Goal: Task Accomplishment & Management: Complete application form

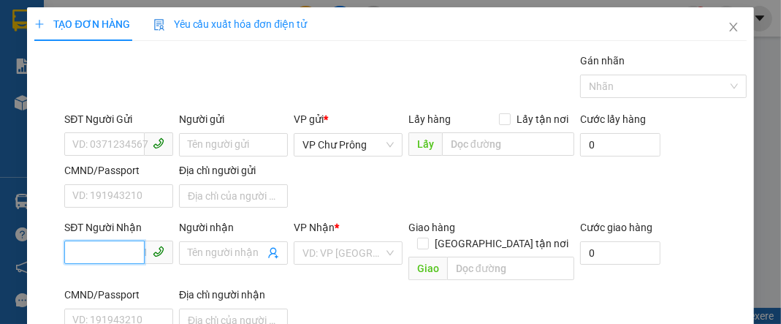
click at [115, 245] on input "SĐT Người Nhận" at bounding box center [104, 251] width 80 height 23
click at [133, 282] on div "0981056566" at bounding box center [117, 280] width 90 height 16
type input "0981056566"
type input "ĐỒNG XOÀI"
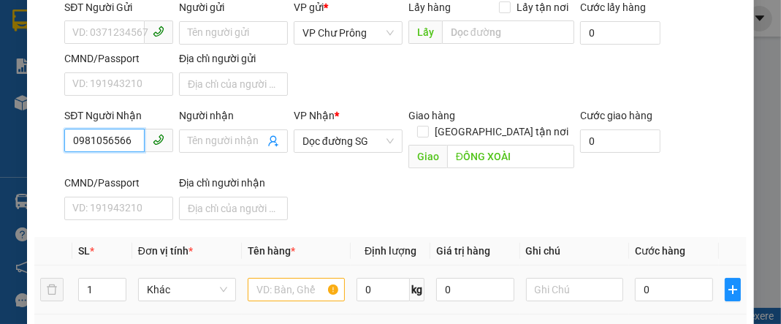
scroll to position [175, 0]
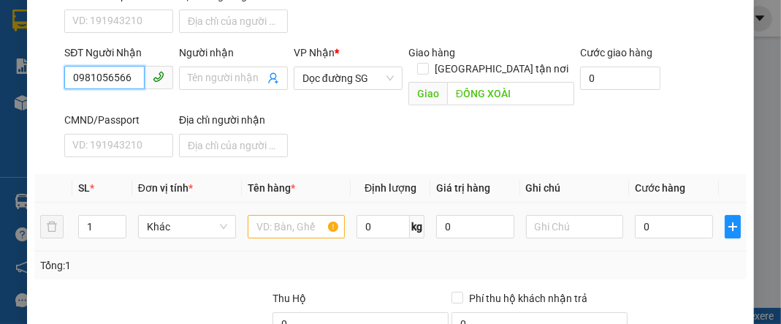
type input "0981056566"
click at [292, 215] on input "text" at bounding box center [297, 226] width 98 height 23
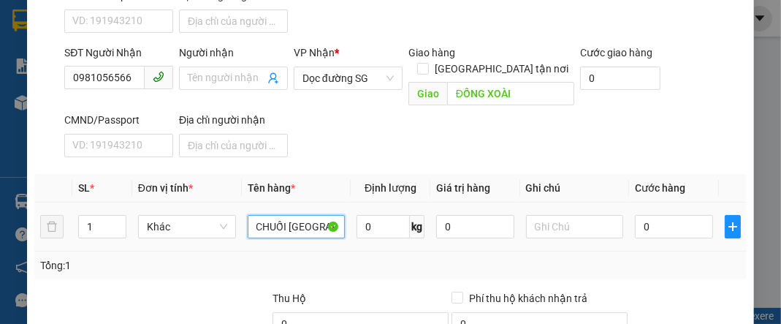
scroll to position [0, 7]
type input "CHUỐI [GEOGRAPHIC_DATA]"
click at [669, 215] on input "0" at bounding box center [673, 226] width 77 height 23
type input "2"
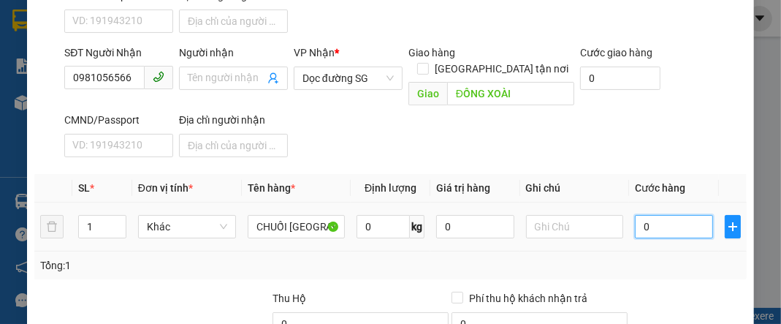
type input "2"
type input "24"
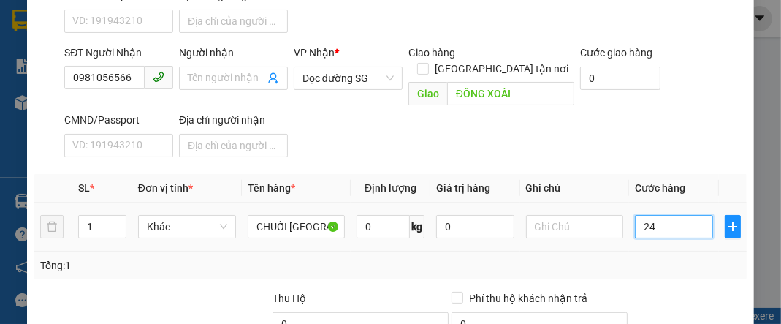
type input "240"
type input "2.400"
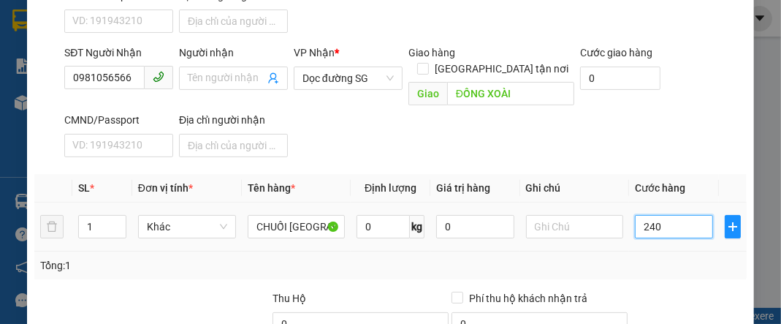
type input "2.400"
type input "24.000"
type input "240.000"
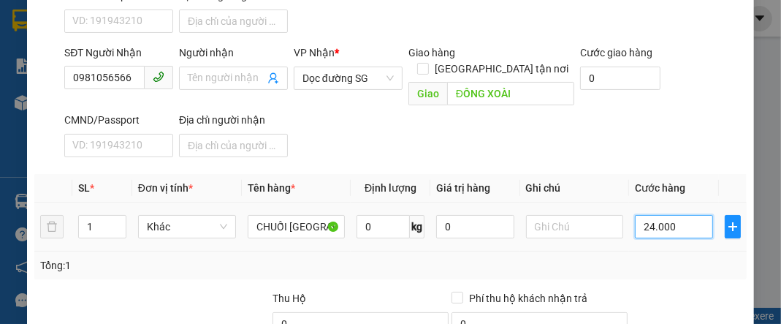
type input "240.000"
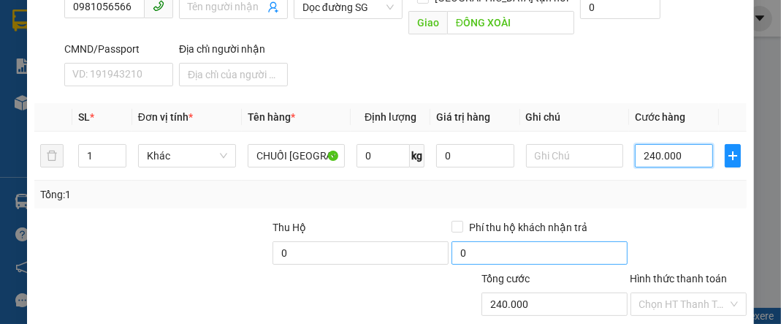
scroll to position [315, 0]
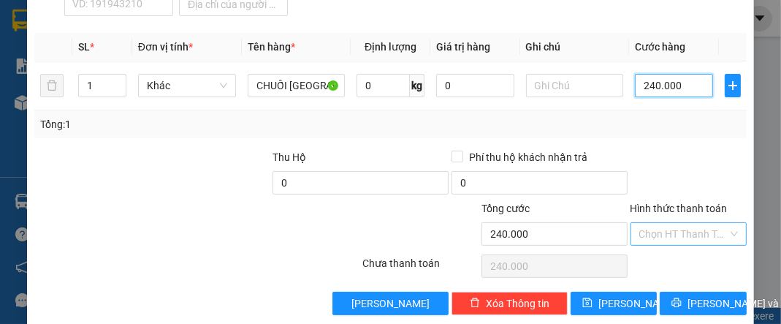
type input "240.000"
click at [670, 223] on input "Hình thức thanh toán" at bounding box center [683, 234] width 88 height 22
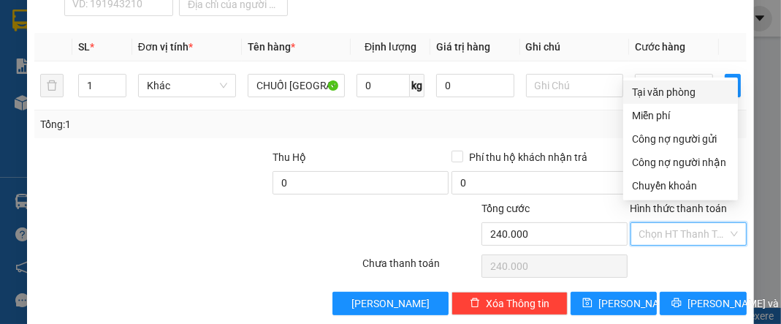
click at [688, 94] on div "Tại văn phòng" at bounding box center [680, 92] width 97 height 16
type input "0"
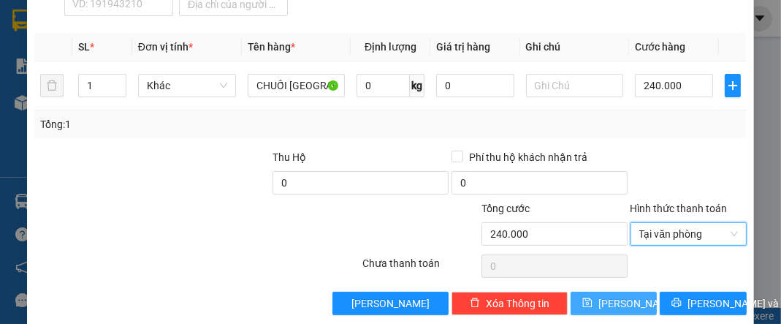
click at [631, 291] on button "[PERSON_NAME]" at bounding box center [613, 302] width 86 height 23
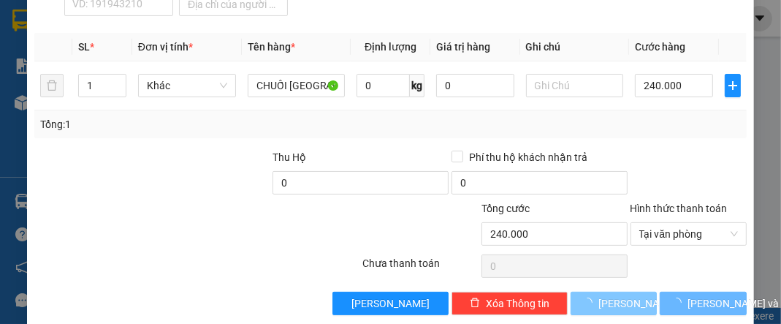
type input "0"
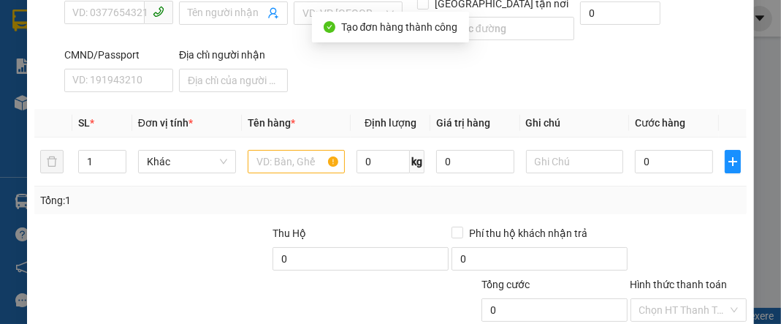
scroll to position [23, 0]
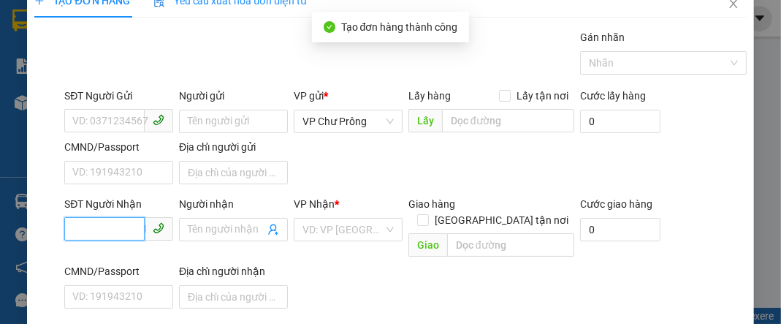
click at [88, 225] on input "SĐT Người Nhận" at bounding box center [104, 228] width 80 height 23
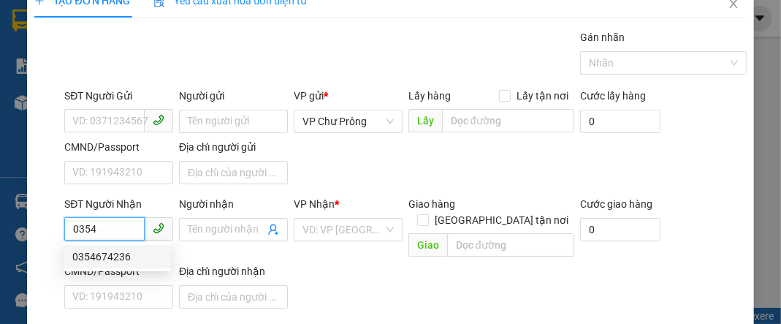
click at [114, 248] on div "0354674236" at bounding box center [117, 256] width 90 height 16
type input "0354674236"
type input "N4 CHƠN THÀNH"
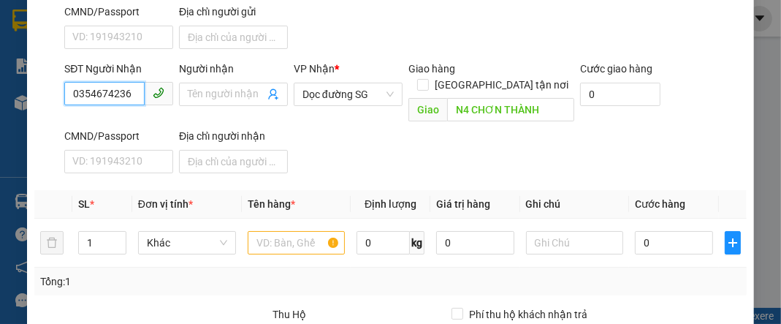
scroll to position [199, 0]
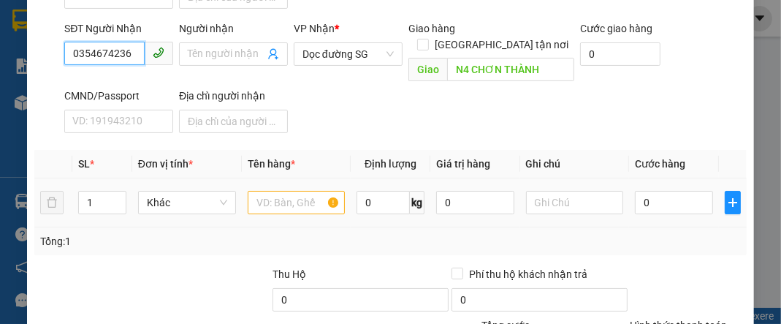
type input "0354674236"
click at [272, 191] on input "text" at bounding box center [297, 202] width 98 height 23
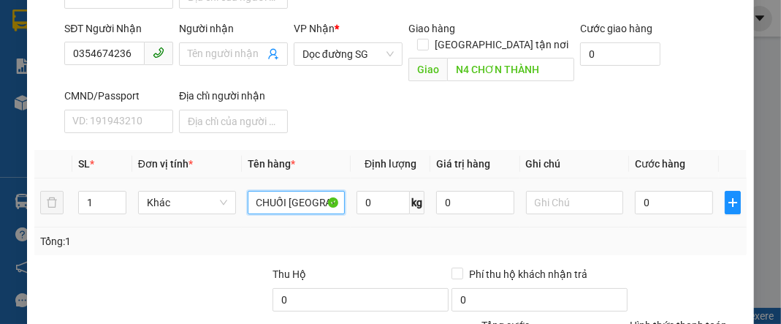
scroll to position [0, 7]
type input "CHUỐI [GEOGRAPHIC_DATA]"
click at [664, 191] on input "0" at bounding box center [673, 202] width 77 height 23
type input "1"
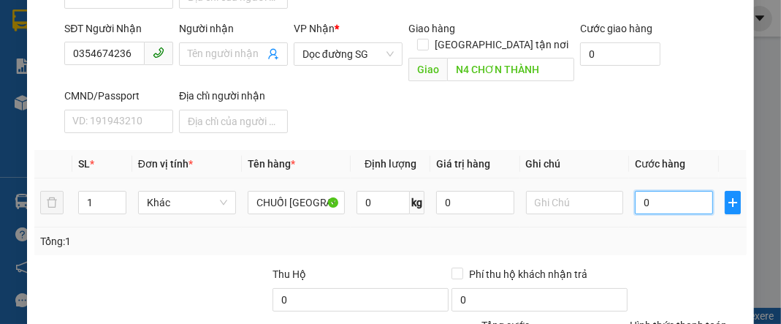
type input "1"
type input "15"
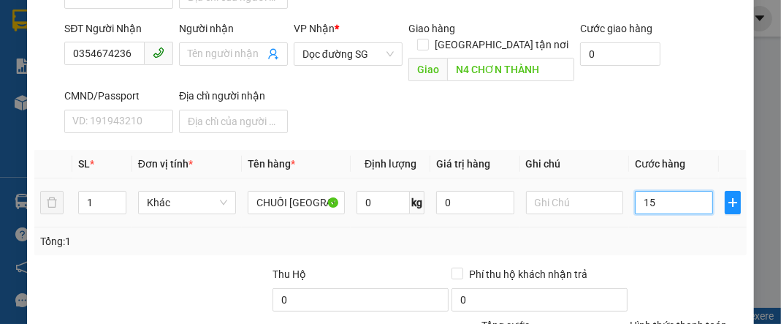
type input "150"
type input "1.500"
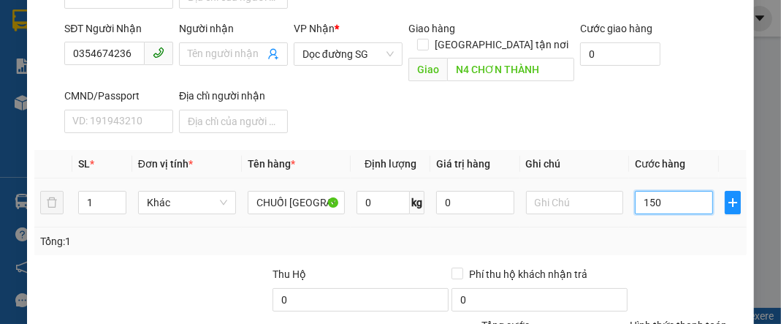
type input "1.500"
type input "15.000"
type input "150.000"
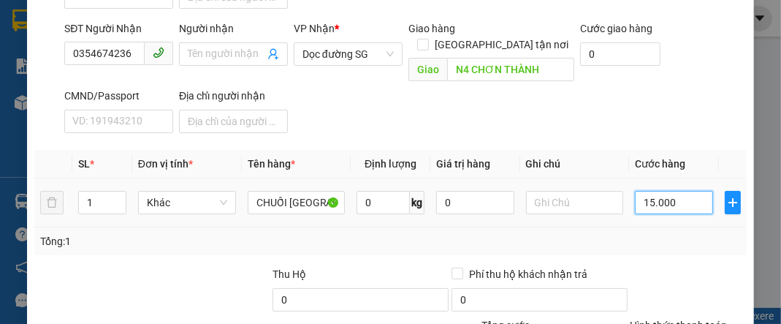
type input "150.000"
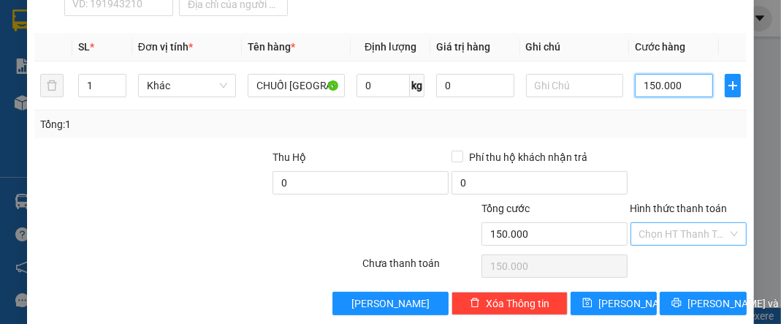
type input "150.000"
click at [675, 223] on input "Hình thức thanh toán" at bounding box center [683, 234] width 88 height 22
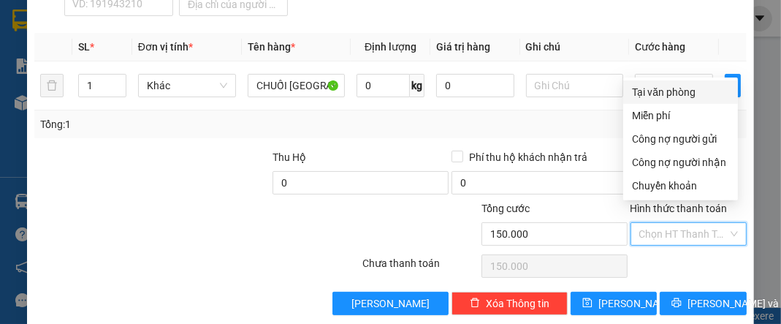
click at [685, 86] on div "Tại văn phòng" at bounding box center [680, 92] width 97 height 16
type input "0"
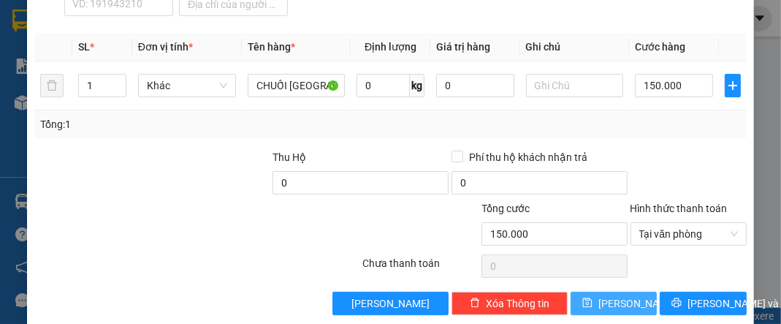
click at [619, 295] on span "[PERSON_NAME]" at bounding box center [637, 303] width 78 height 16
type input "0"
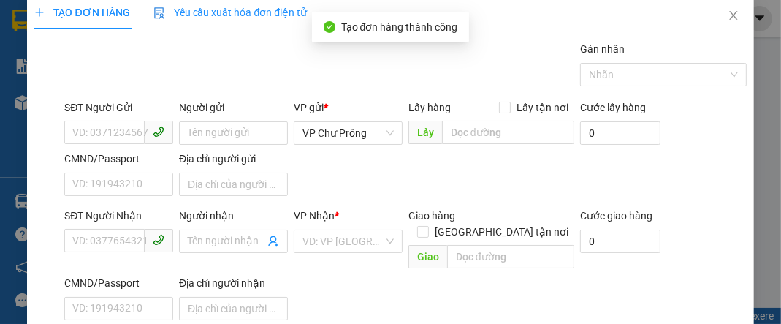
scroll to position [0, 0]
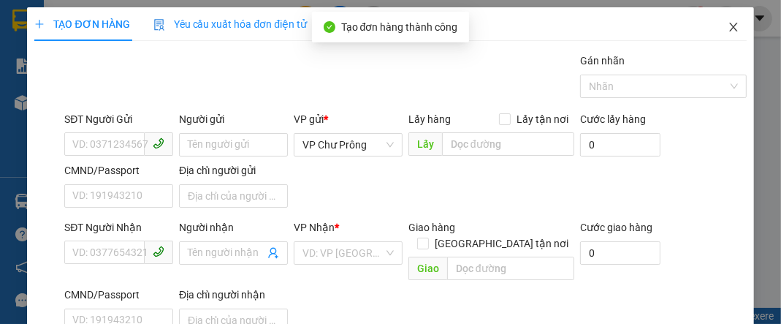
click at [729, 25] on icon "close" at bounding box center [733, 27] width 8 height 9
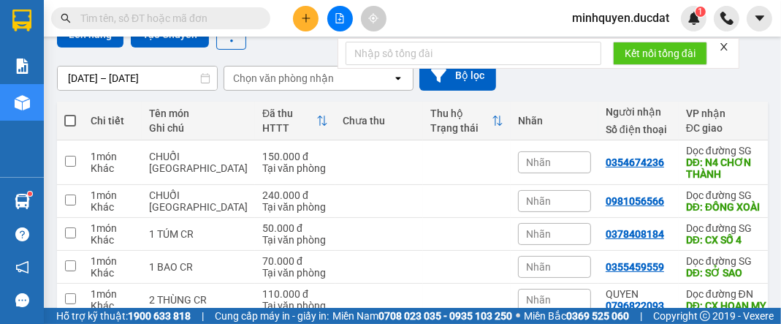
scroll to position [175, 0]
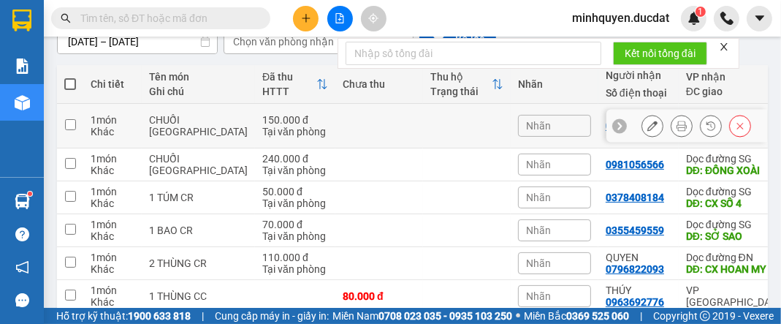
click at [262, 118] on div "150.000 đ" at bounding box center [295, 120] width 66 height 12
checkbox input "true"
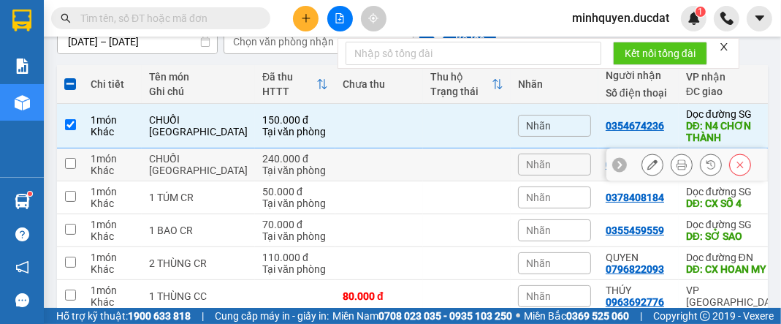
click at [262, 162] on div "240.000 đ" at bounding box center [295, 159] width 66 height 12
checkbox input "true"
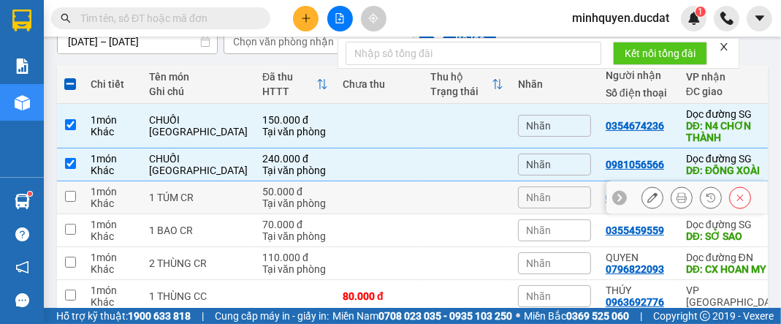
click at [423, 203] on td at bounding box center [467, 197] width 88 height 33
checkbox input "true"
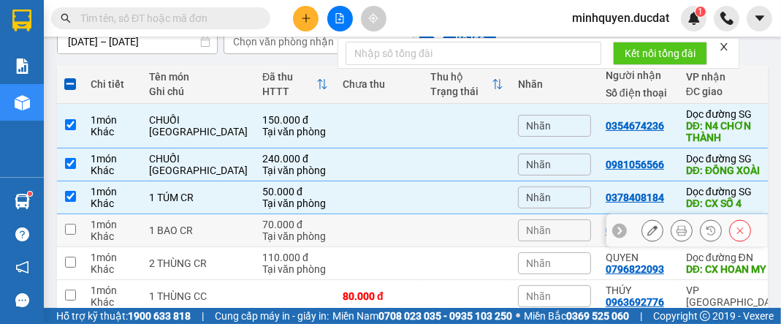
click at [356, 246] on td at bounding box center [379, 230] width 88 height 33
checkbox input "true"
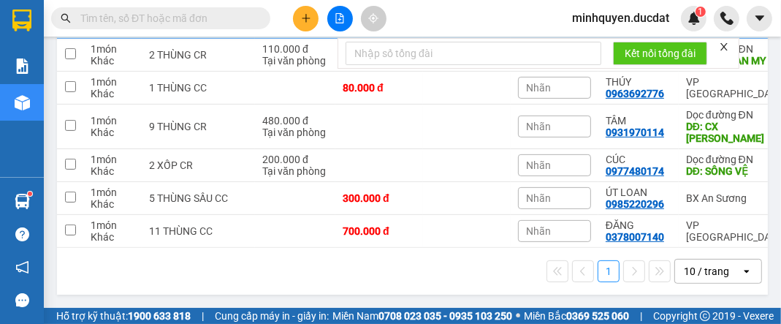
scroll to position [390, 0]
click at [370, 225] on td "700.000 đ" at bounding box center [379, 231] width 88 height 33
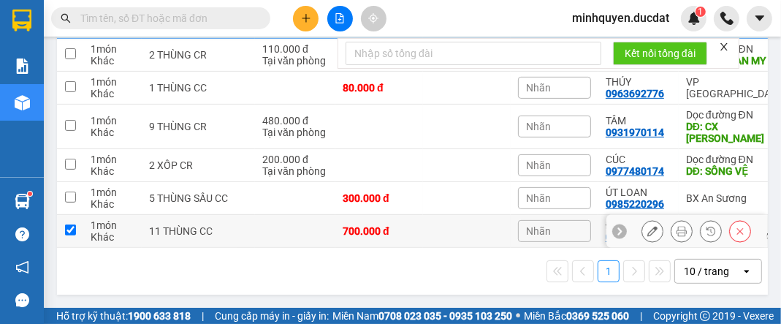
checkbox input "true"
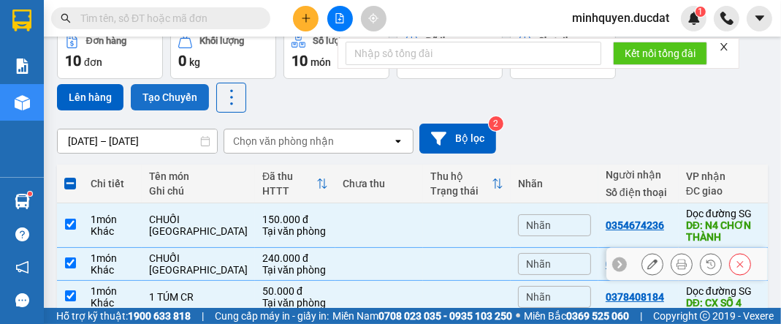
scroll to position [0, 0]
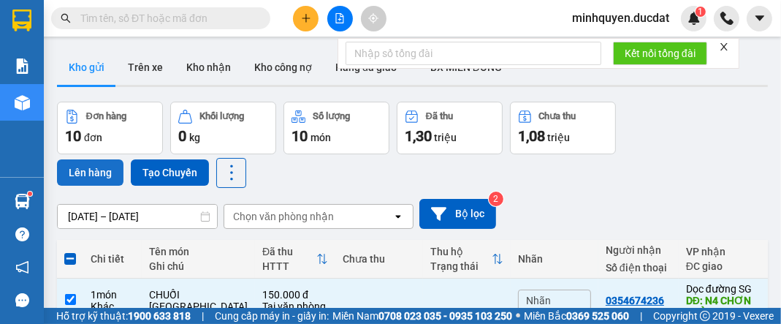
click at [84, 164] on button "Lên hàng" at bounding box center [90, 172] width 66 height 26
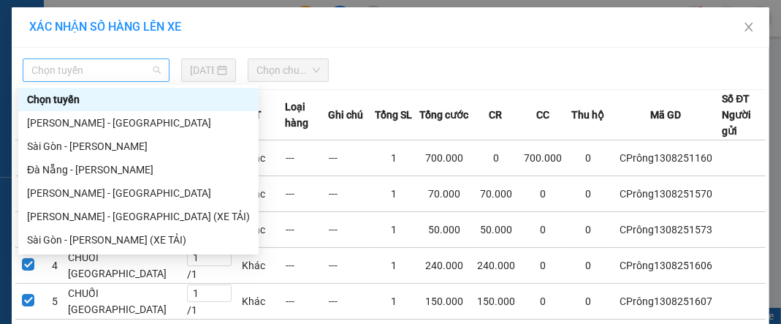
click at [95, 72] on span "Chọn tuyến" at bounding box center [95, 70] width 129 height 22
click at [116, 216] on div "[PERSON_NAME] - [GEOGRAPHIC_DATA] (XE TẢI)" at bounding box center [138, 216] width 223 height 16
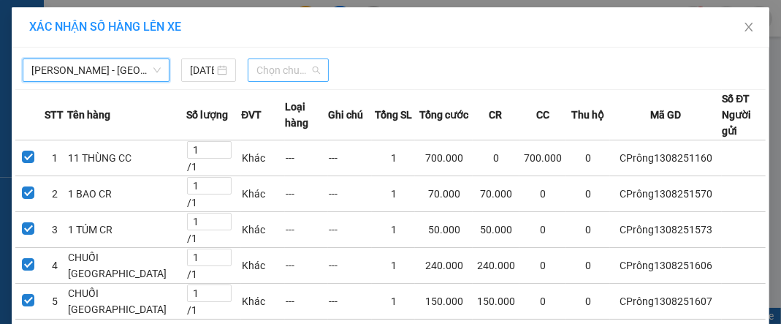
click at [305, 65] on span "Chọn chuyến" at bounding box center [288, 70] width 64 height 22
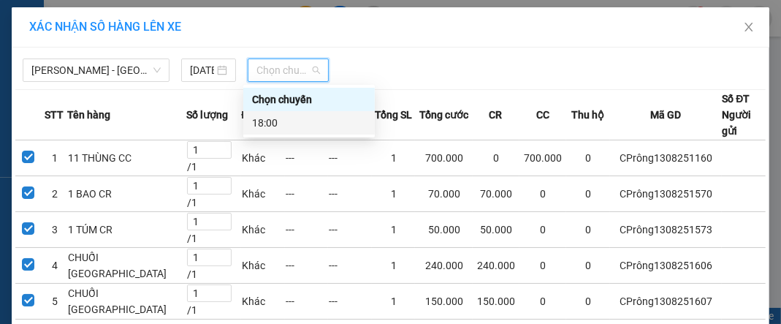
click at [324, 132] on div "18:00" at bounding box center [308, 122] width 131 height 23
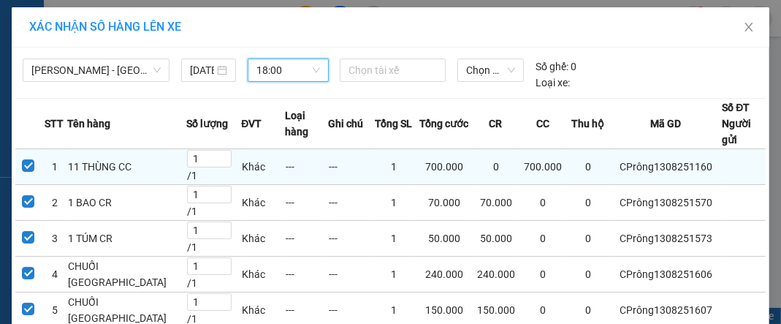
scroll to position [142, 0]
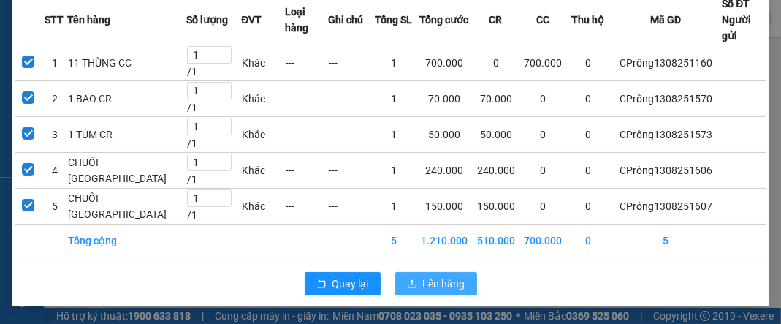
click at [443, 288] on span "Lên hàng" at bounding box center [444, 283] width 42 height 16
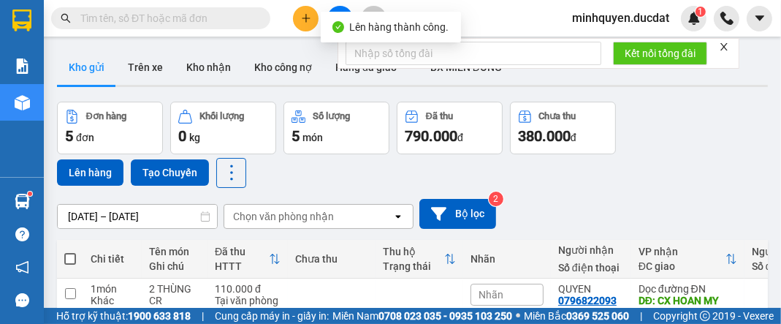
scroll to position [117, 0]
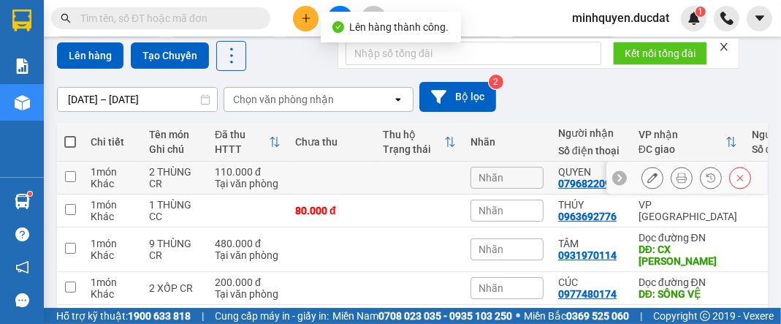
click at [217, 182] on div "Tại văn phòng" at bounding box center [248, 183] width 66 height 12
checkbox input "true"
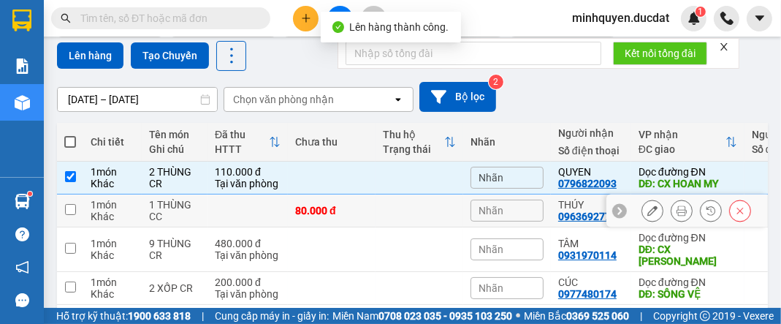
click at [208, 210] on td at bounding box center [247, 210] width 80 height 33
checkbox input "true"
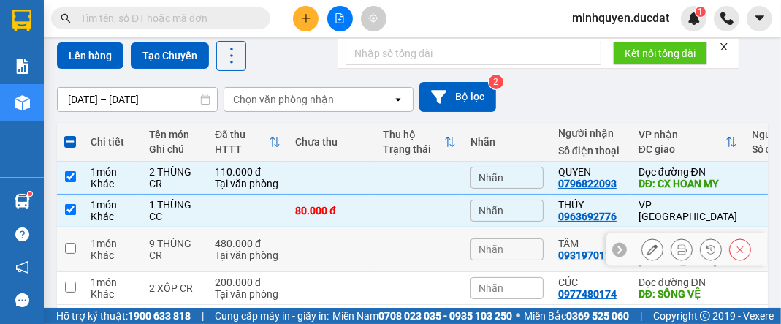
click at [218, 237] on div "480.000 đ" at bounding box center [248, 243] width 66 height 12
checkbox input "true"
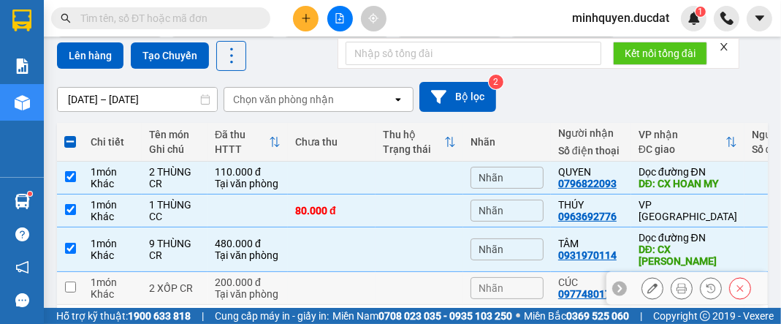
click at [224, 288] on div "Tại văn phòng" at bounding box center [248, 294] width 66 height 12
checkbox input "true"
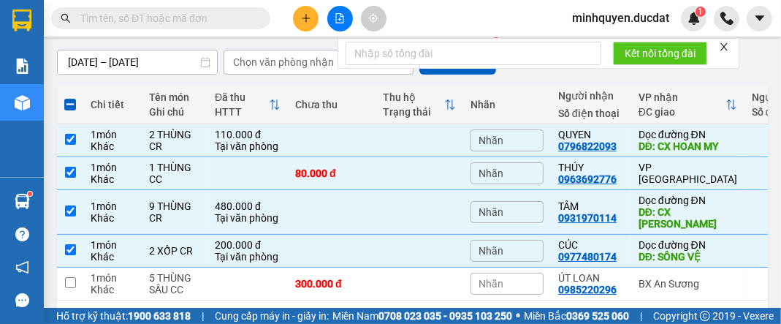
scroll to position [83, 0]
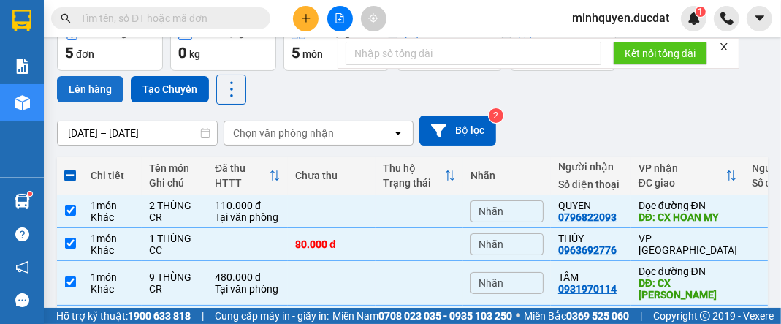
click at [93, 86] on button "Lên hàng" at bounding box center [90, 89] width 66 height 26
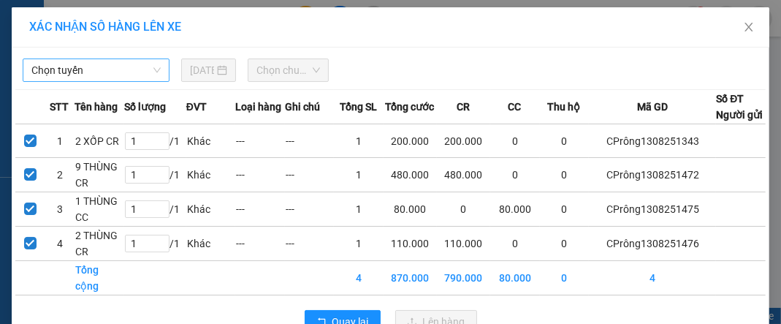
click at [72, 64] on span "Chọn tuyến" at bounding box center [95, 70] width 129 height 22
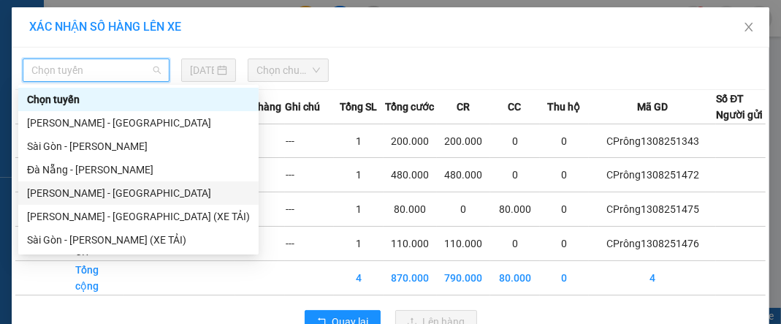
click at [88, 193] on div "[PERSON_NAME] - [GEOGRAPHIC_DATA]" at bounding box center [138, 193] width 223 height 16
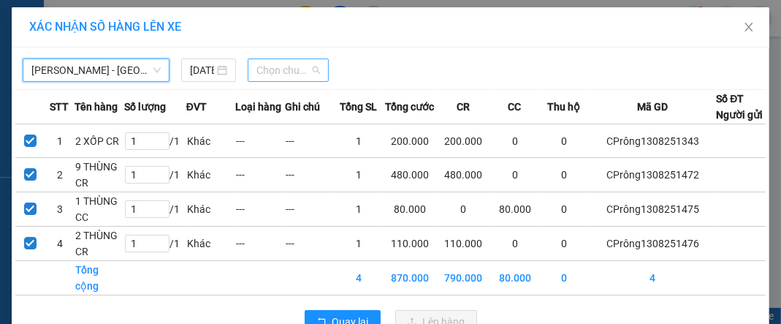
click at [315, 69] on div "Chọn chuyến" at bounding box center [288, 69] width 81 height 23
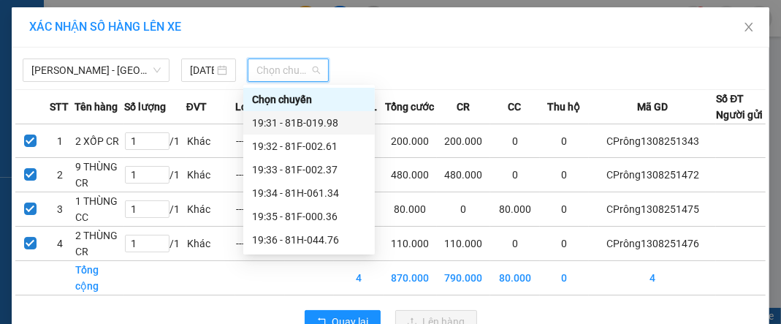
click at [309, 123] on div "19:31 - 81B-019.98" at bounding box center [309, 123] width 114 height 16
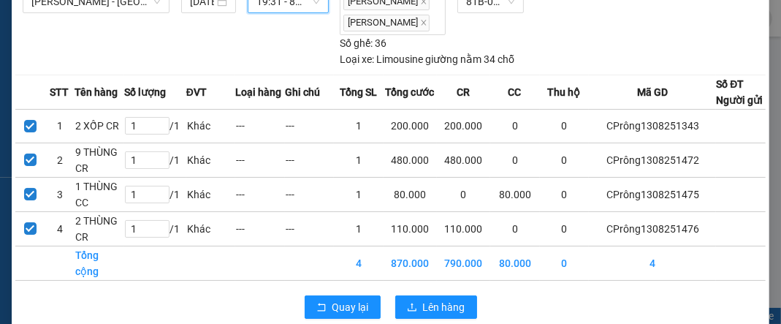
scroll to position [147, 0]
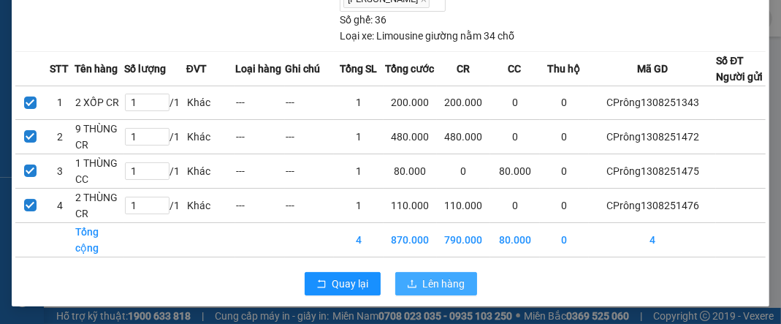
click at [447, 294] on button "Lên hàng" at bounding box center [436, 283] width 82 height 23
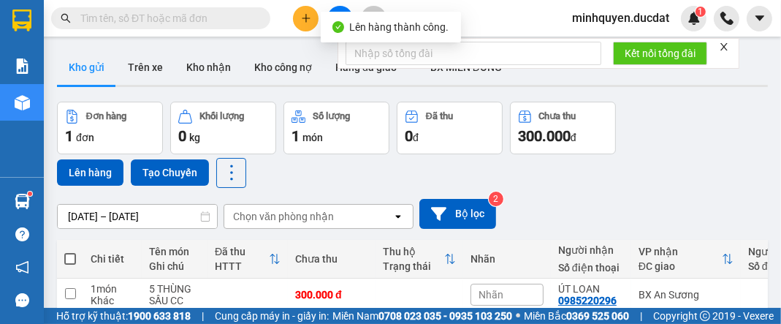
scroll to position [69, 0]
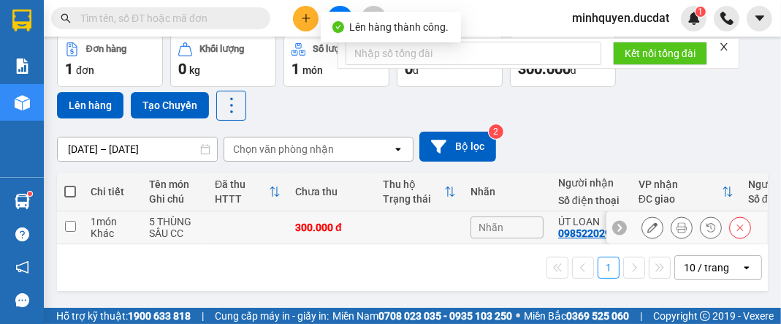
click at [192, 225] on div "5 THÙNG SẦU CC" at bounding box center [174, 226] width 51 height 23
checkbox input "true"
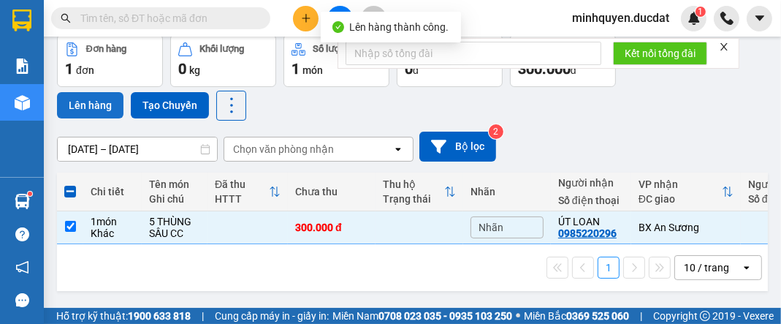
click at [96, 104] on button "Lên hàng" at bounding box center [90, 105] width 66 height 26
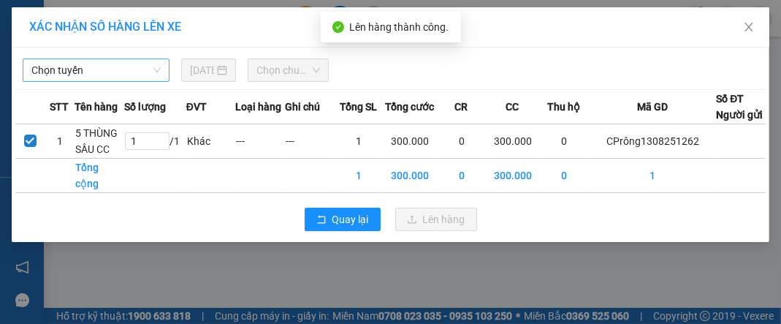
click at [74, 69] on span "Chọn tuyến" at bounding box center [95, 70] width 129 height 22
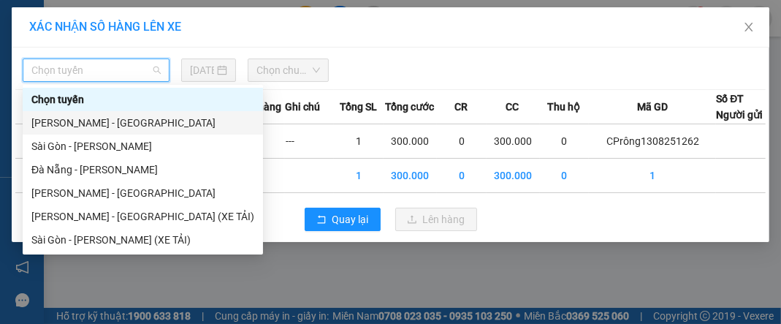
click at [80, 118] on div "[PERSON_NAME] - [GEOGRAPHIC_DATA]" at bounding box center [142, 123] width 223 height 16
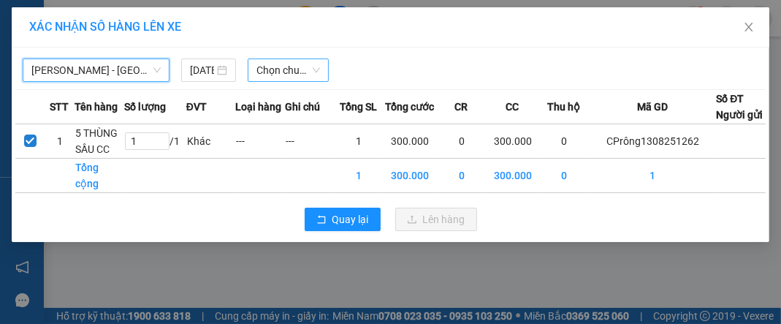
click at [280, 71] on span "Chọn chuyến" at bounding box center [288, 70] width 64 height 22
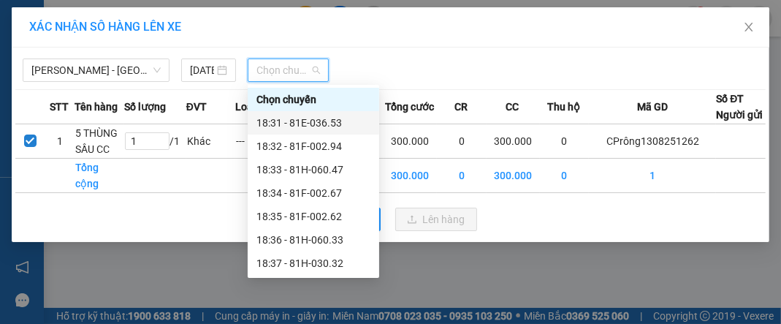
click at [310, 123] on div "18:31 - 81E-036.53" at bounding box center [313, 123] width 114 height 16
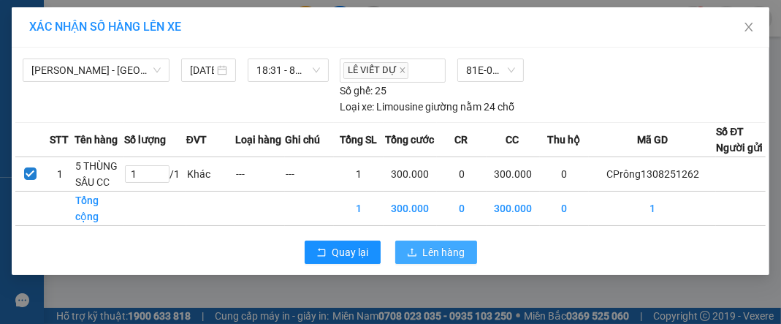
drag, startPoint x: 445, startPoint y: 258, endPoint x: 451, endPoint y: 253, distance: 7.8
click at [445, 259] on span "Lên hàng" at bounding box center [444, 252] width 42 height 16
